Goal: Use online tool/utility: Utilize a website feature to perform a specific function

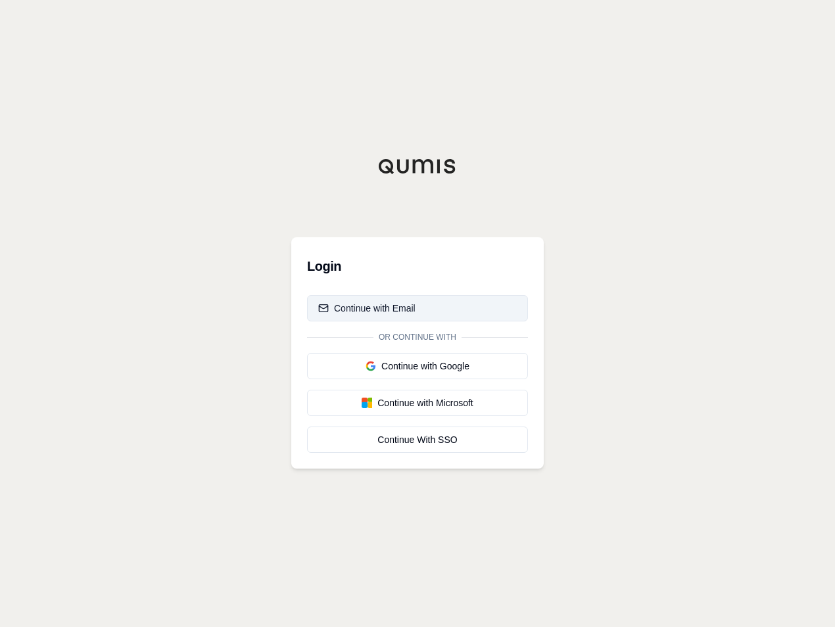
click at [369, 305] on div "Continue with Email" at bounding box center [366, 308] width 97 height 13
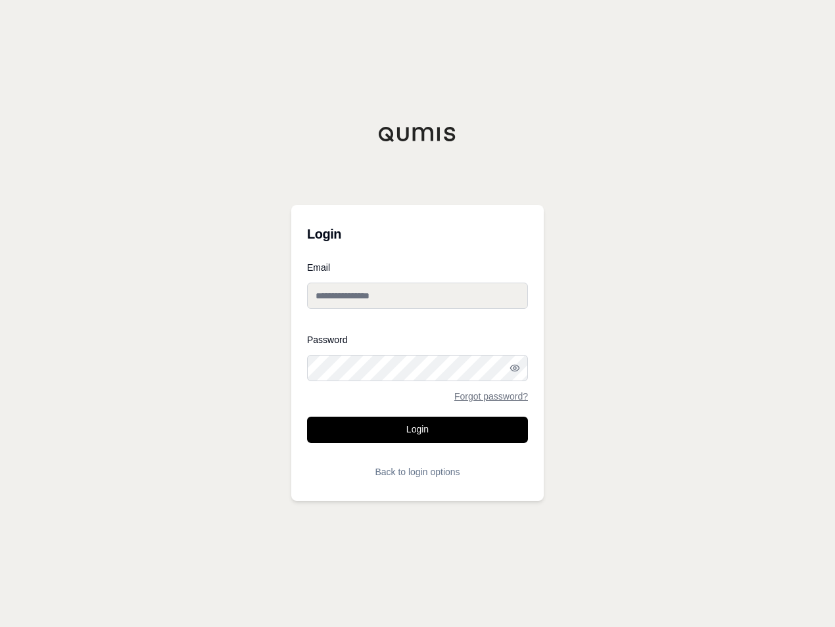
click at [464, 299] on input "Email" at bounding box center [417, 296] width 221 height 26
type input "**********"
click at [516, 367] on circle "button" at bounding box center [515, 368] width 3 height 3
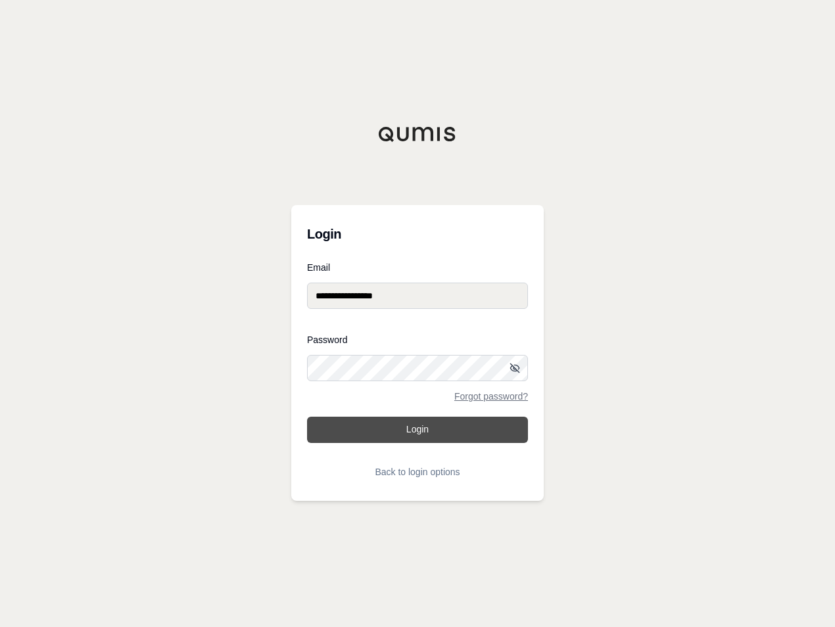
click at [477, 426] on button "Login" at bounding box center [417, 430] width 221 height 26
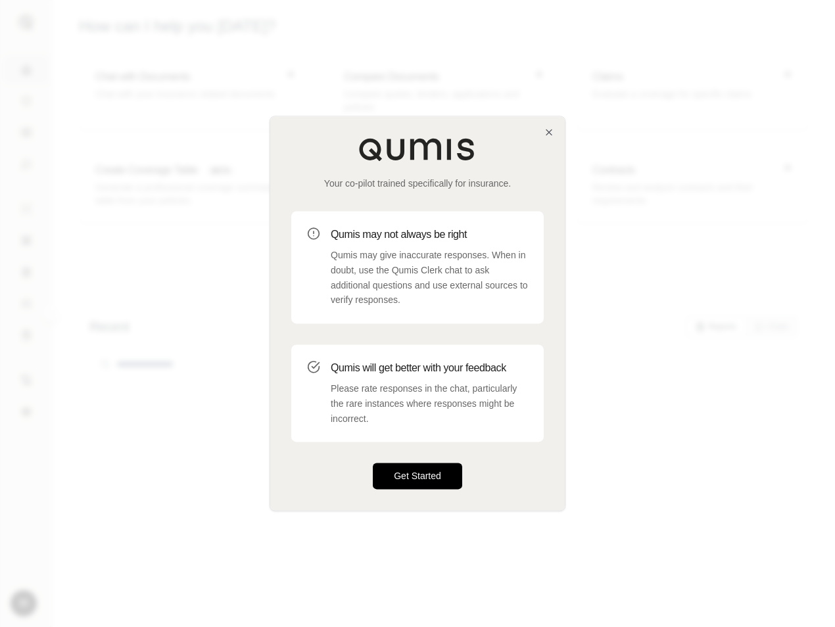
click at [429, 476] on button "Get Started" at bounding box center [417, 477] width 89 height 26
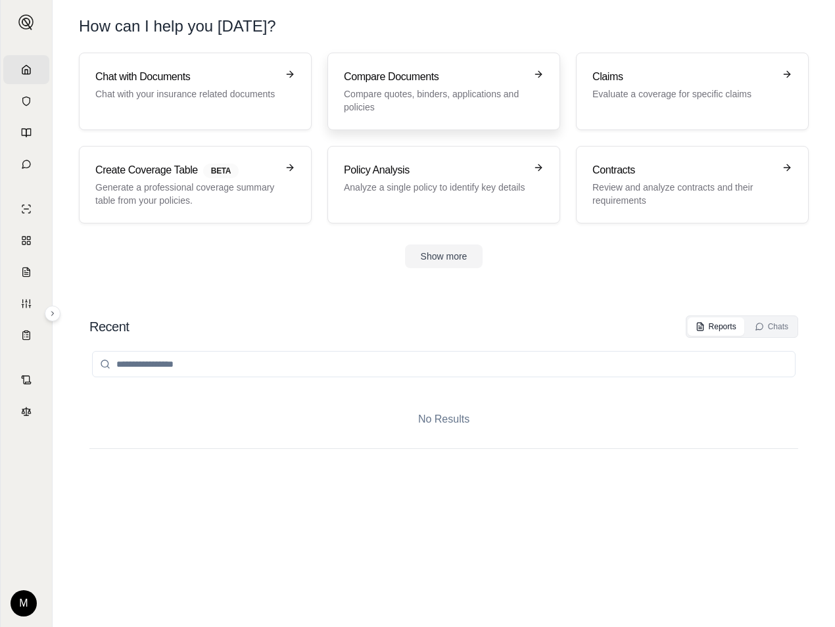
click at [458, 84] on h3 "Compare Documents" at bounding box center [435, 77] width 182 height 16
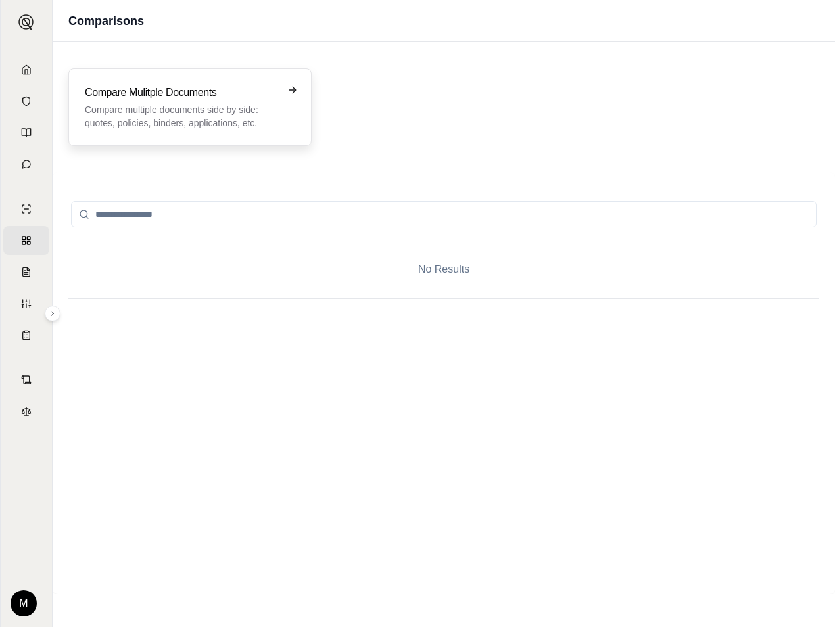
click at [224, 88] on h3 "Compare Mulitple Documents" at bounding box center [181, 93] width 192 height 16
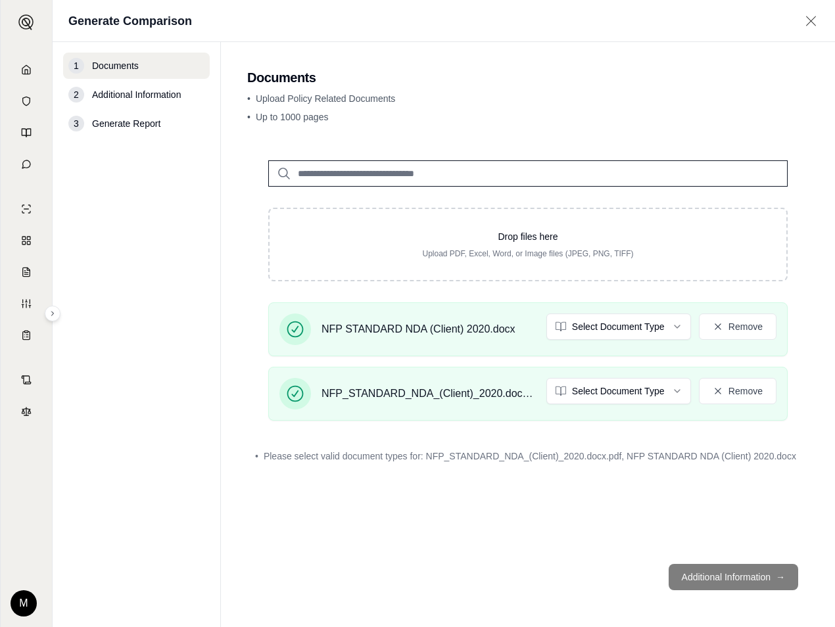
click at [746, 579] on footer "Additional Information →" at bounding box center [528, 577] width 562 height 47
click at [746, 569] on footer "Additional Information →" at bounding box center [528, 577] width 562 height 47
click at [722, 573] on footer "Additional Information →" at bounding box center [528, 577] width 562 height 47
click at [149, 98] on span "Additional Information" at bounding box center [136, 94] width 89 height 13
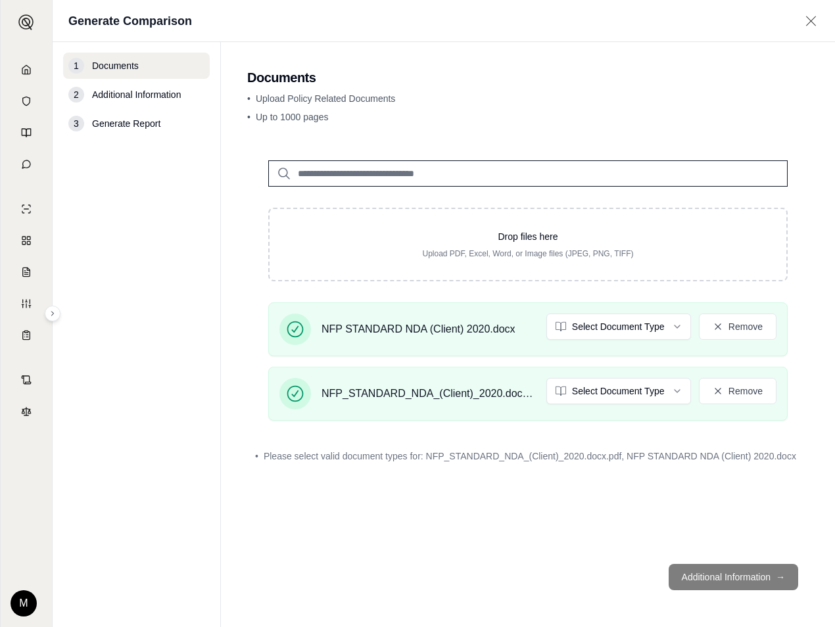
click at [738, 571] on footer "Additional Information →" at bounding box center [528, 577] width 562 height 47
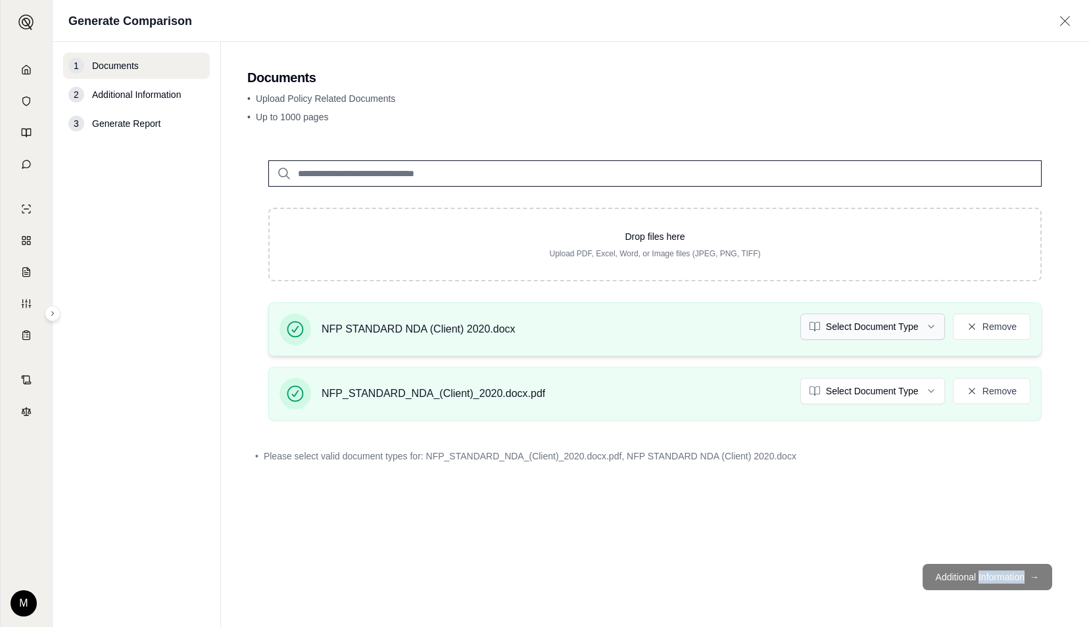
click at [835, 326] on html "Home Vault Prompts Chats Single Policy Comparisons Claims Custom Report Coverag…" at bounding box center [544, 313] width 1089 height 627
click at [835, 396] on html "Home Vault Prompts Chats Single Policy Comparisons Claims Custom Report Coverag…" at bounding box center [544, 313] width 1089 height 627
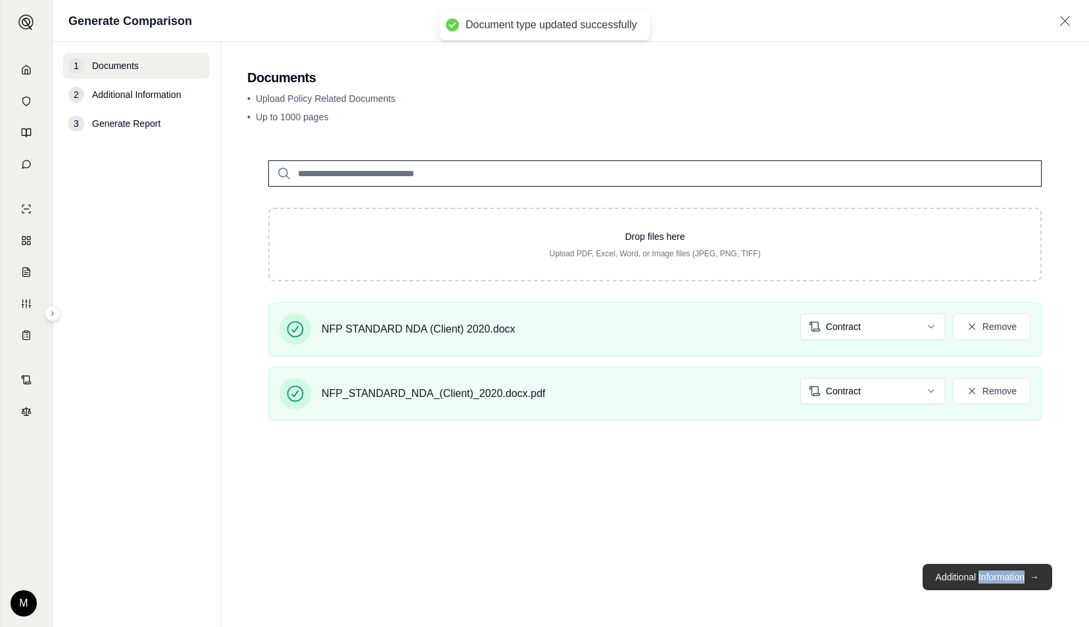
click at [835, 577] on button "Additional Information →" at bounding box center [988, 577] width 130 height 26
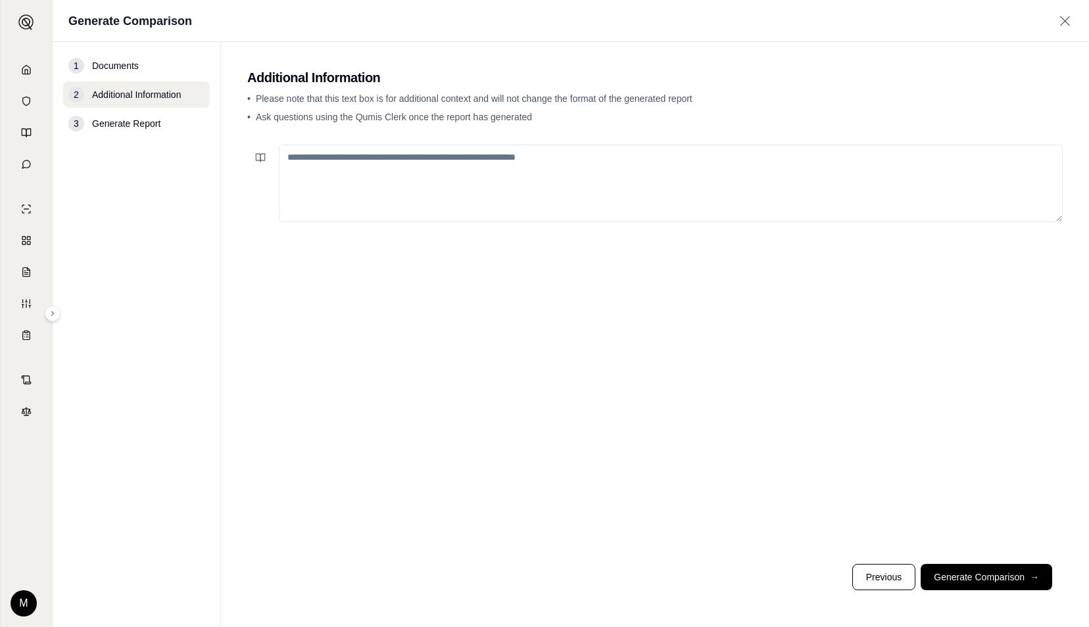
click at [378, 167] on textarea at bounding box center [671, 184] width 784 height 78
type textarea "**********"
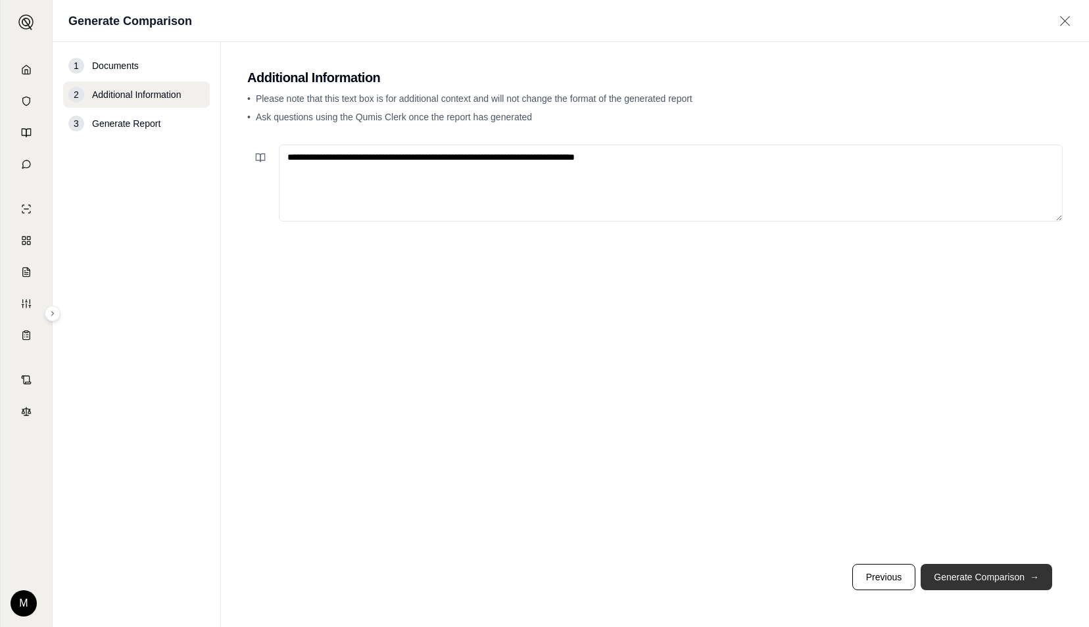
click at [835, 574] on button "Generate Comparison →" at bounding box center [987, 577] width 132 height 26
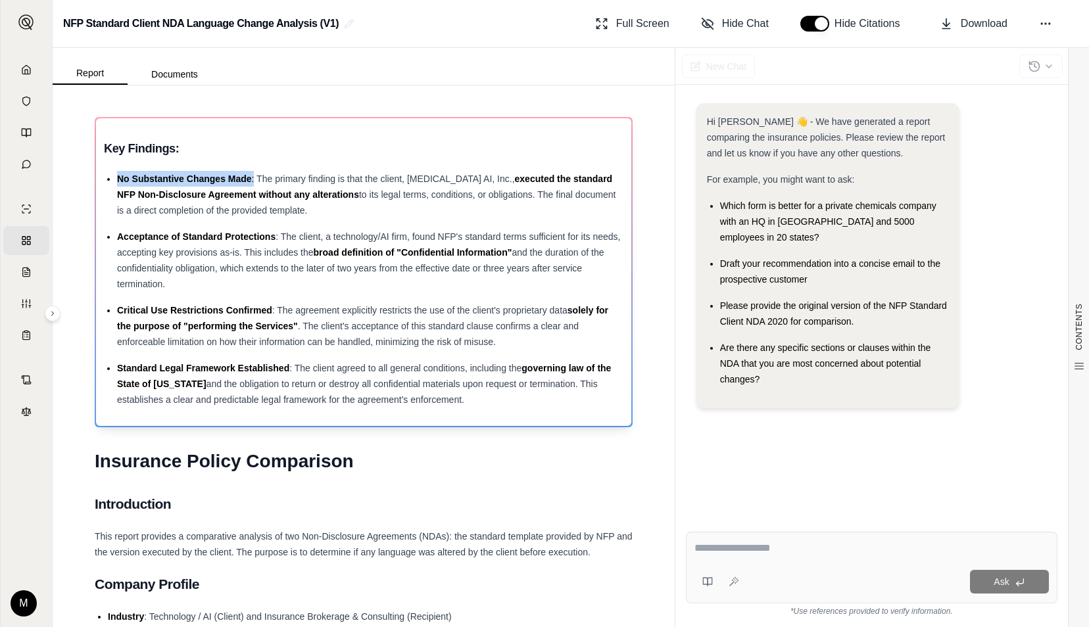
drag, startPoint x: 118, startPoint y: 179, endPoint x: 254, endPoint y: 176, distance: 136.2
click at [254, 176] on div "No Substantive Changes Made : The primary finding is that the client, [MEDICAL_…" at bounding box center [370, 194] width 506 height 47
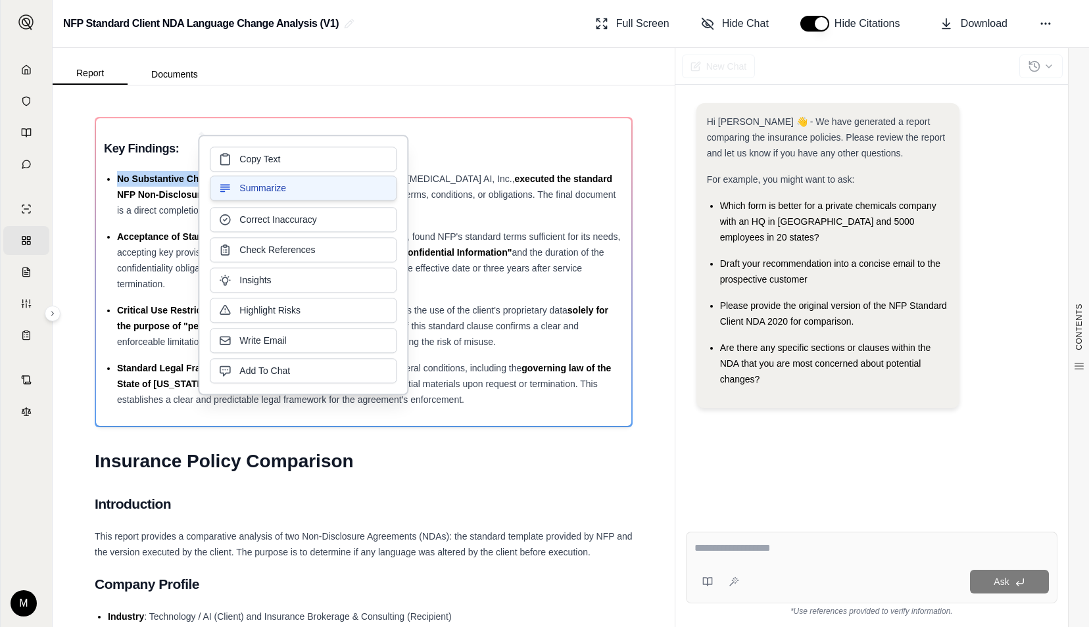
copy div "No Substantive Changes Made :"
